Goal: Navigation & Orientation: Find specific page/section

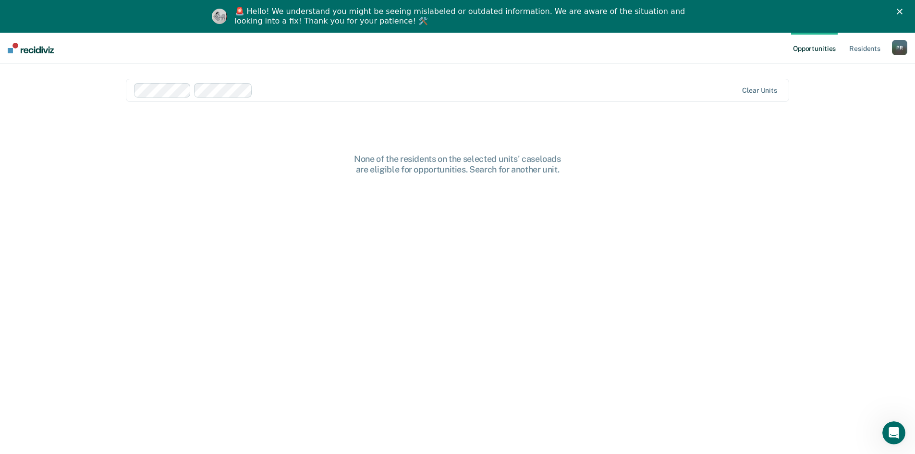
click at [813, 49] on link "Opportunities" at bounding box center [814, 48] width 47 height 31
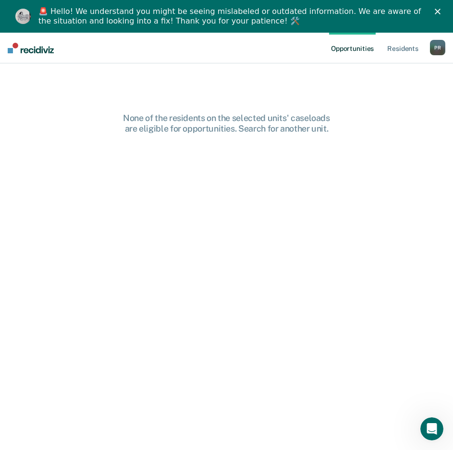
scroll to position [46, 0]
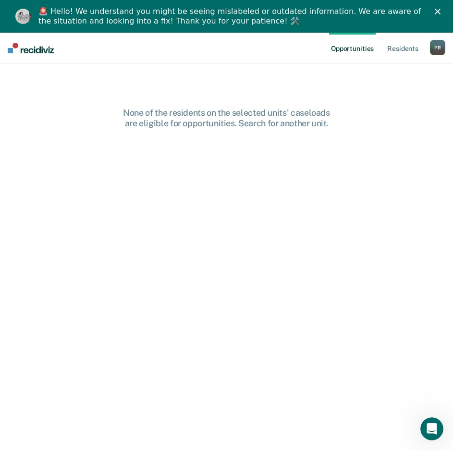
drag, startPoint x: 330, startPoint y: 2, endPoint x: 225, endPoint y: -39, distance: 112.8
drag, startPoint x: 225, startPoint y: -39, endPoint x: 235, endPoint y: 285, distance: 324.5
click at [235, 285] on div "None of the residents on the selected units' caseloads are eligible for opportu…" at bounding box center [226, 279] width 385 height 343
click at [441, 9] on icon "Close" at bounding box center [438, 12] width 6 height 6
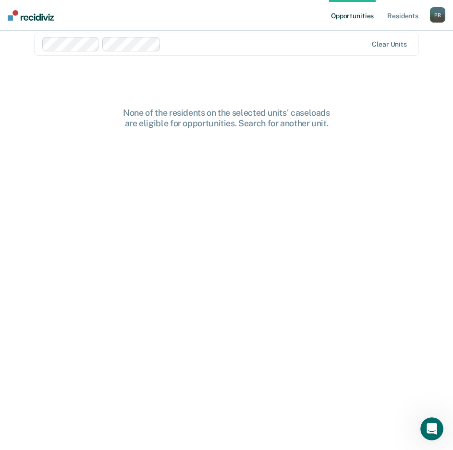
scroll to position [13, 0]
click at [437, 15] on div "P R" at bounding box center [437, 14] width 15 height 15
click at [371, 39] on link "Profile" at bounding box center [398, 39] width 77 height 8
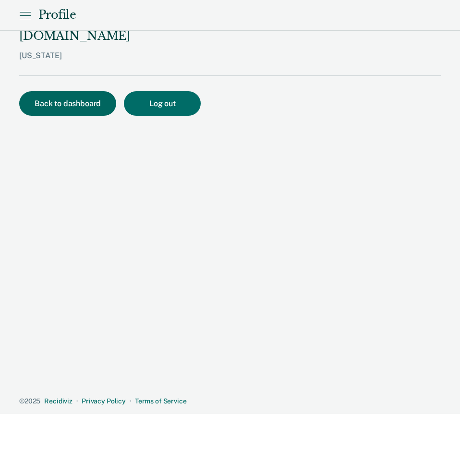
click at [60, 91] on button "Back to dashboard" at bounding box center [67, 103] width 97 height 25
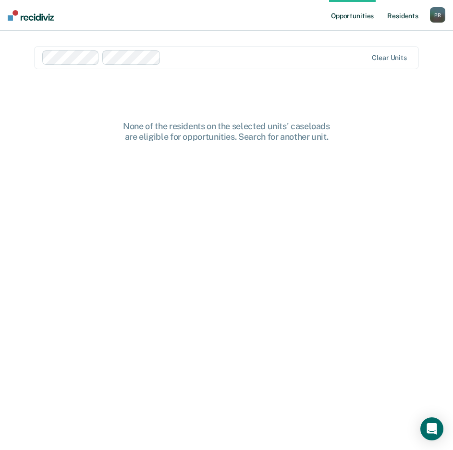
click at [399, 14] on link "Resident s" at bounding box center [402, 15] width 35 height 31
